Goal: Find specific page/section: Find specific page/section

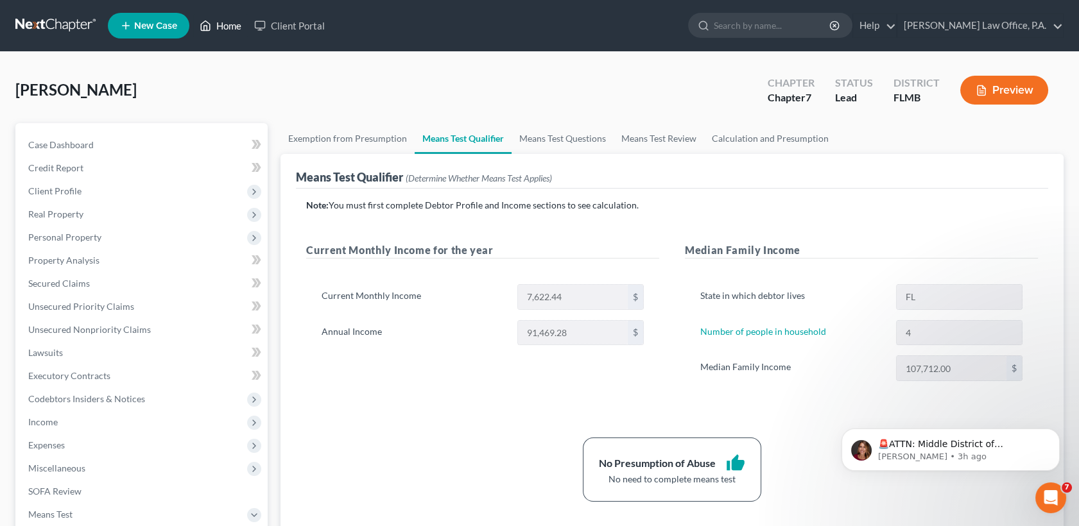
click at [218, 29] on link "Home" at bounding box center [220, 25] width 55 height 23
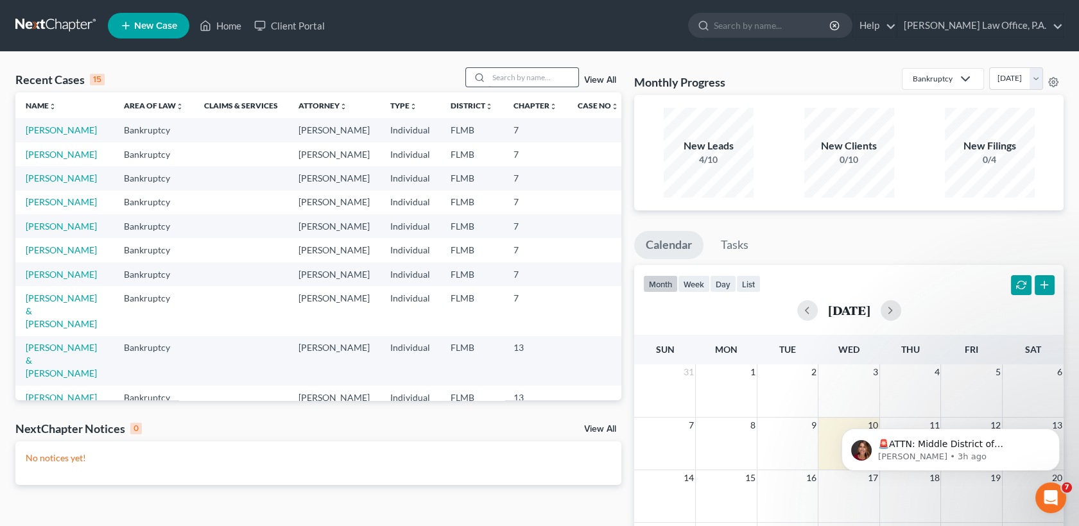
click at [533, 69] on input "search" at bounding box center [533, 77] width 90 height 19
type input "[PERSON_NAME]"
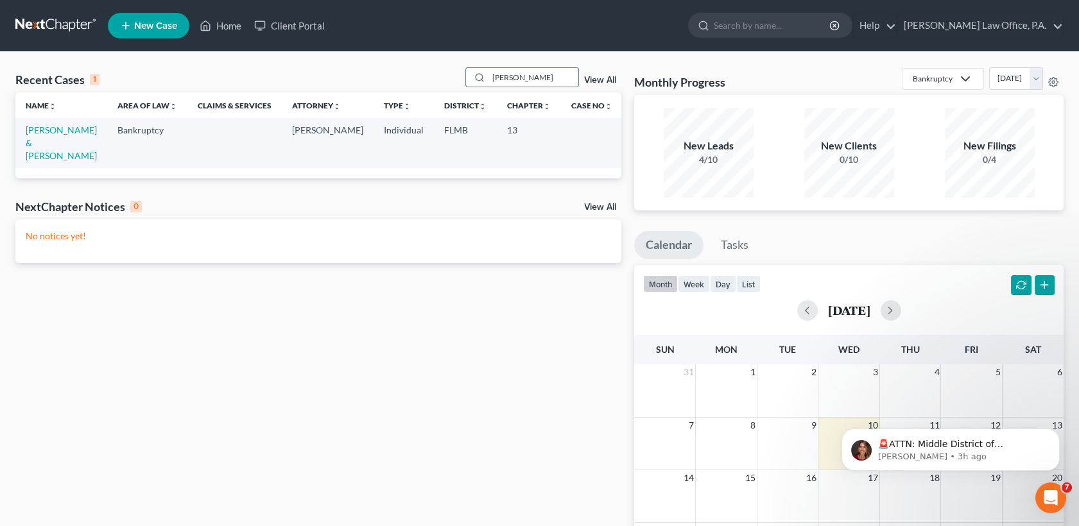
click at [55, 135] on td "[PERSON_NAME] & [PERSON_NAME]" at bounding box center [61, 142] width 92 height 49
click at [58, 130] on link "[PERSON_NAME] & [PERSON_NAME]" at bounding box center [61, 143] width 71 height 37
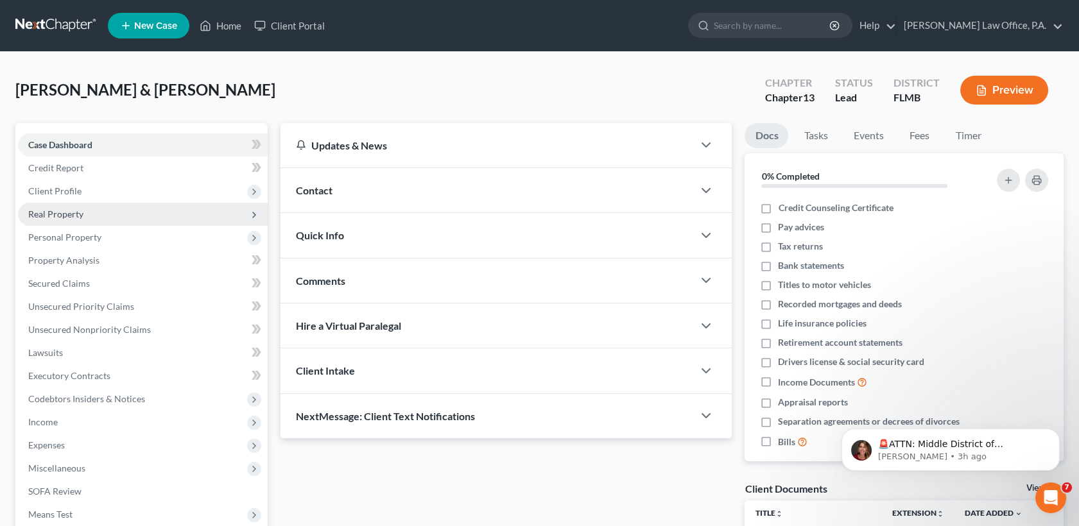
click at [88, 210] on span "Real Property" at bounding box center [143, 214] width 250 height 23
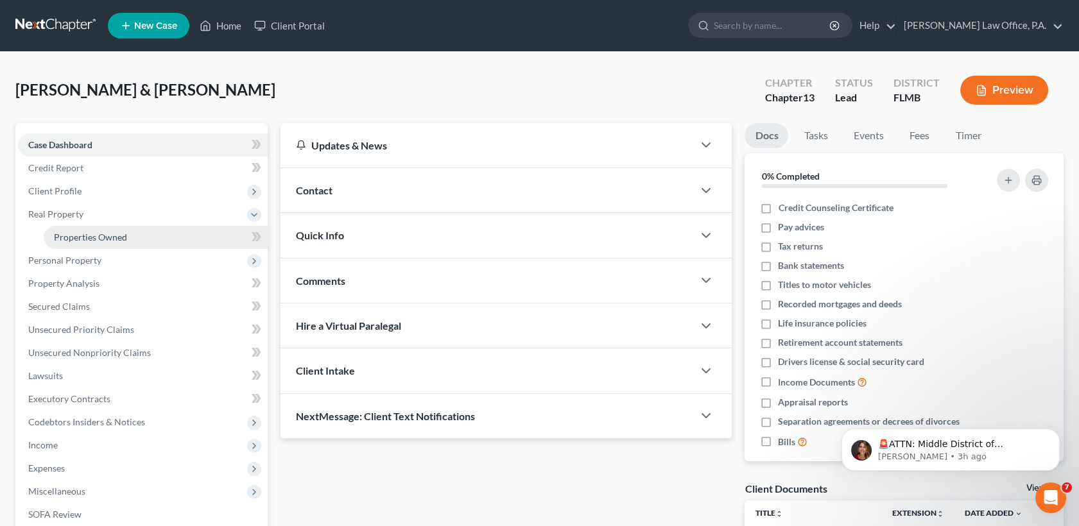
click at [103, 229] on link "Properties Owned" at bounding box center [156, 237] width 224 height 23
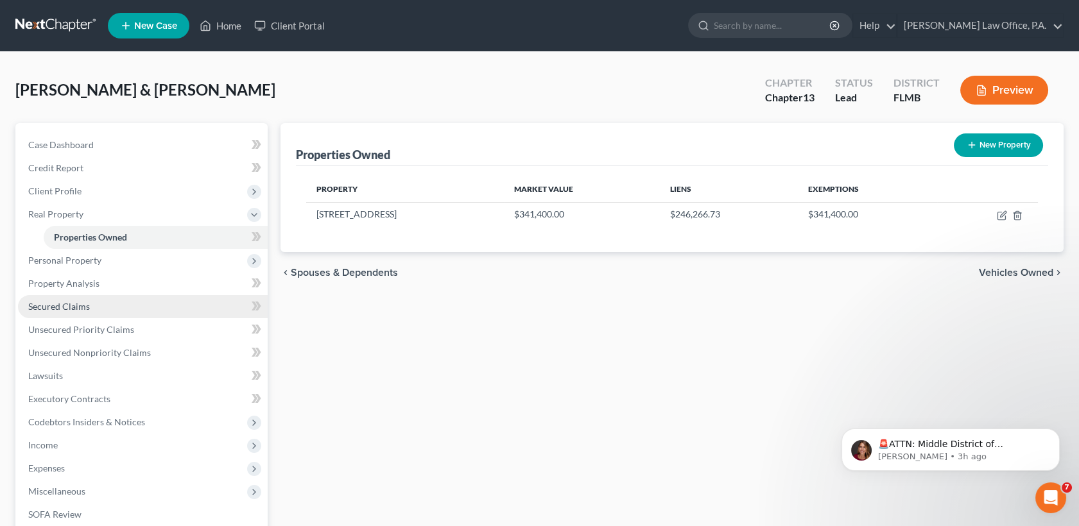
click at [128, 300] on link "Secured Claims" at bounding box center [143, 306] width 250 height 23
